Goal: Find specific page/section: Find specific page/section

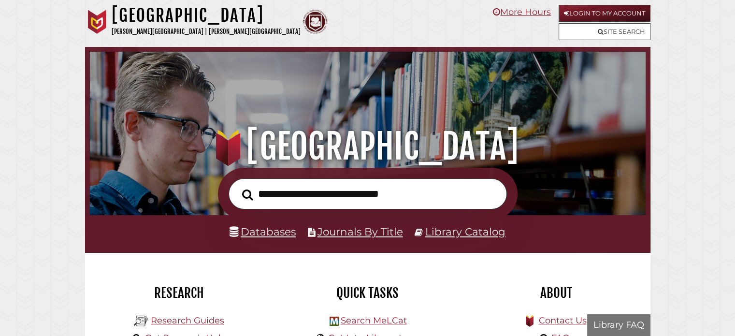
scroll to position [184, 551]
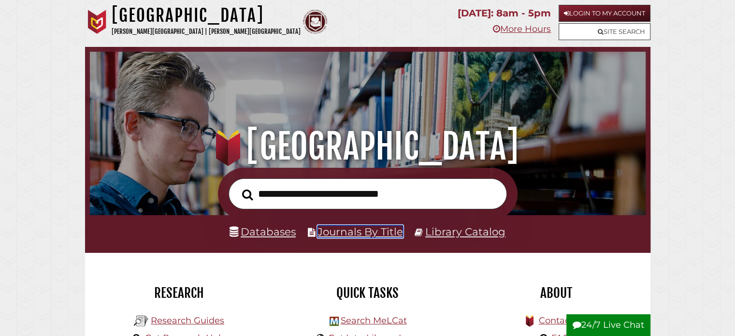
click at [337, 234] on link "Journals By Title" at bounding box center [359, 231] width 85 height 13
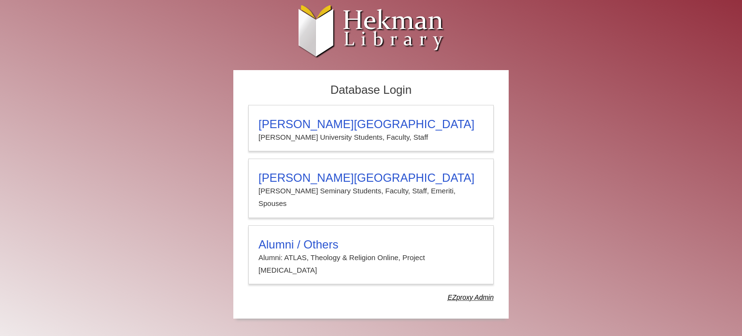
click at [642, 107] on div "Database Login Calvin University Calvin University Students, Faculty, Staff Cal…" at bounding box center [371, 199] width 580 height 258
